Goal: Go to known website: Access a specific website the user already knows

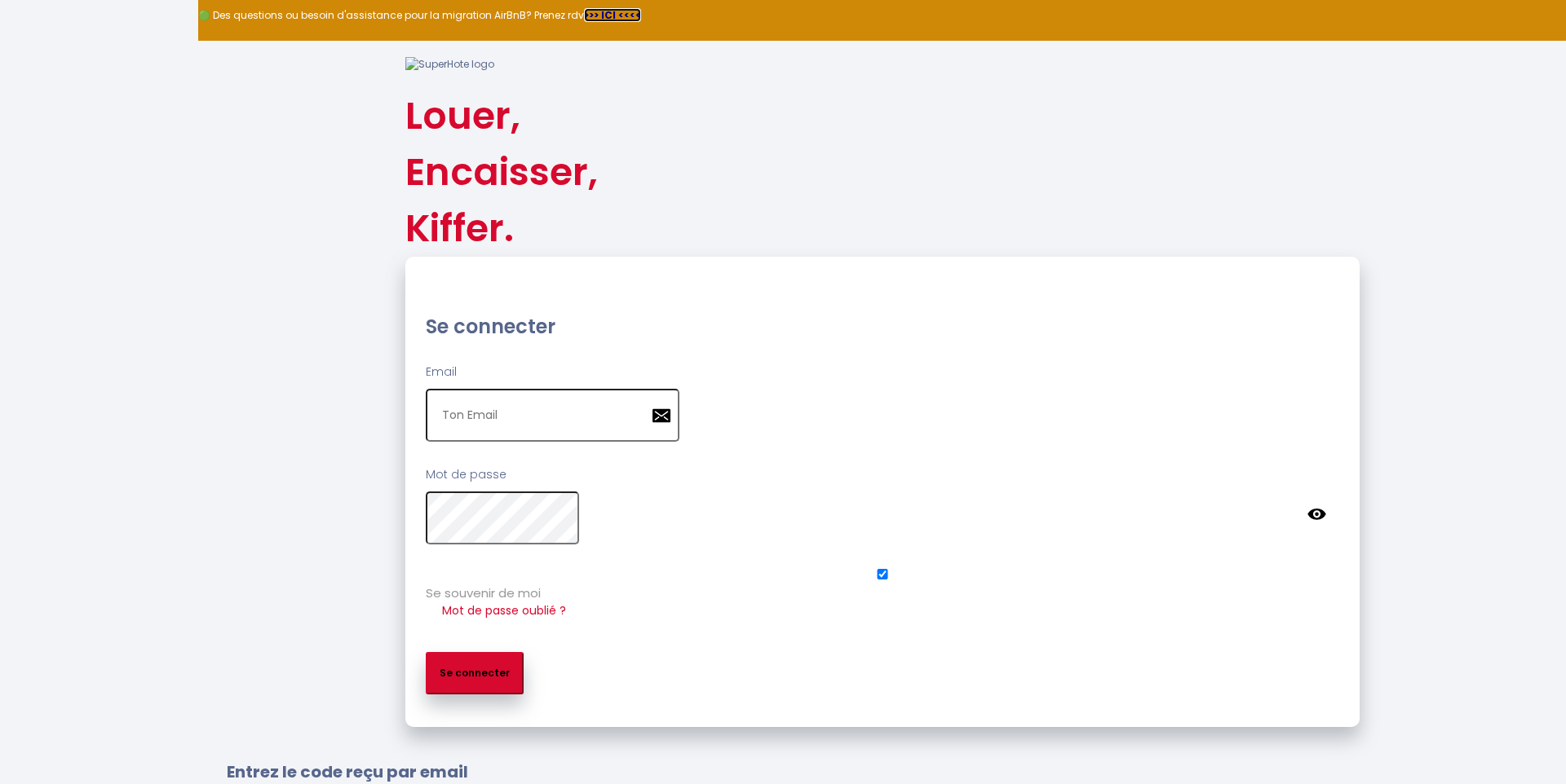
click at [597, 15] on strong ">>> ICI <<<<" at bounding box center [612, 14] width 57 height 13
